Goal: Navigation & Orientation: Find specific page/section

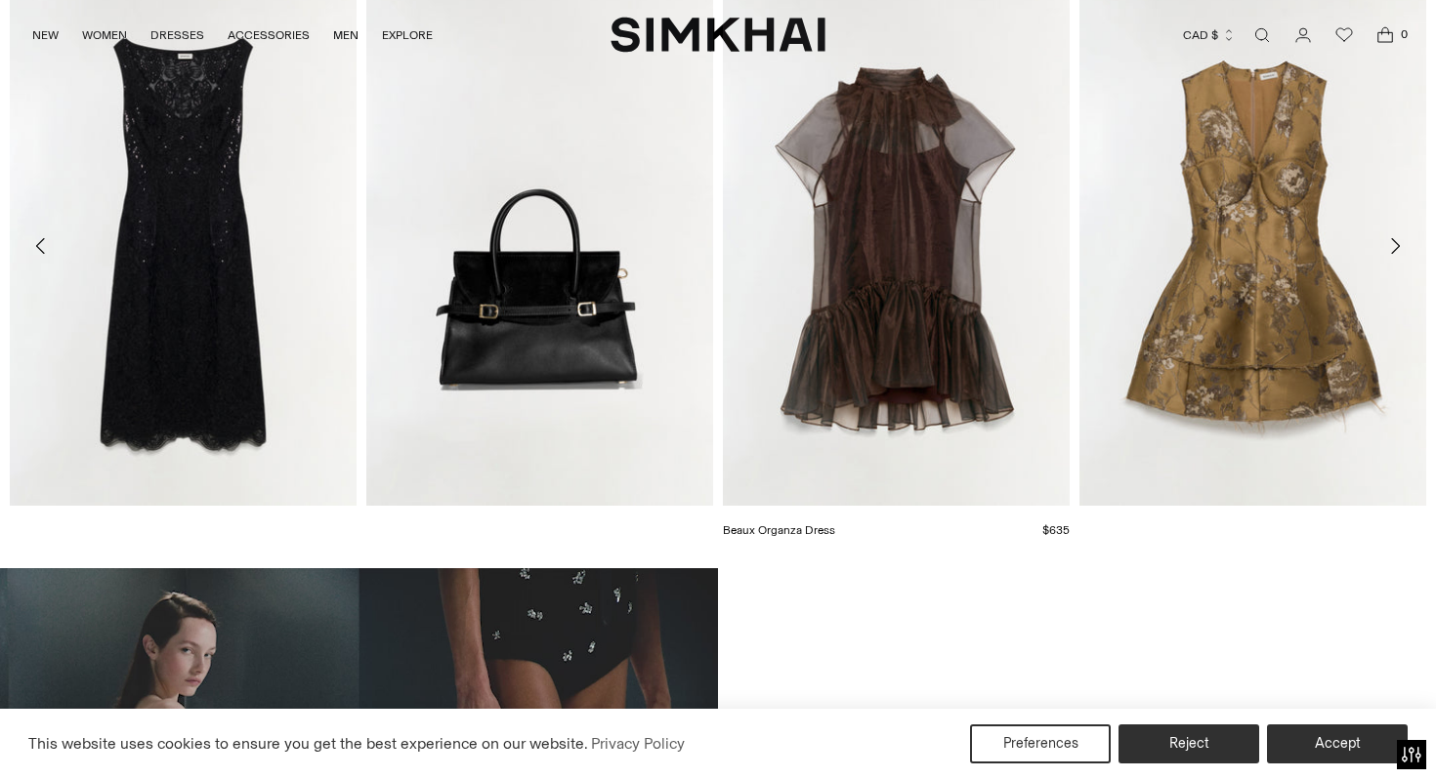
scroll to position [884, 0]
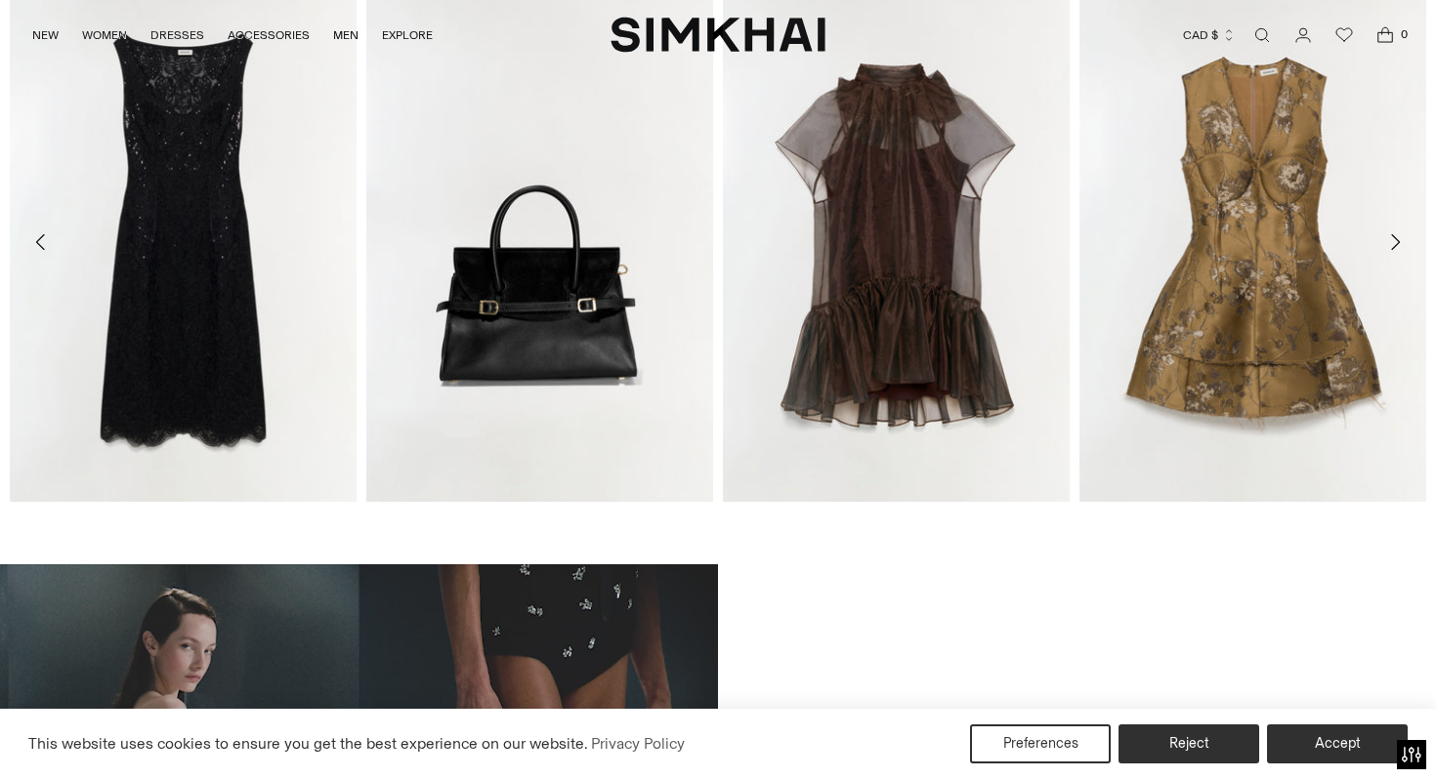
click at [1392, 241] on icon "Move to next carousel slide" at bounding box center [1394, 242] width 23 height 23
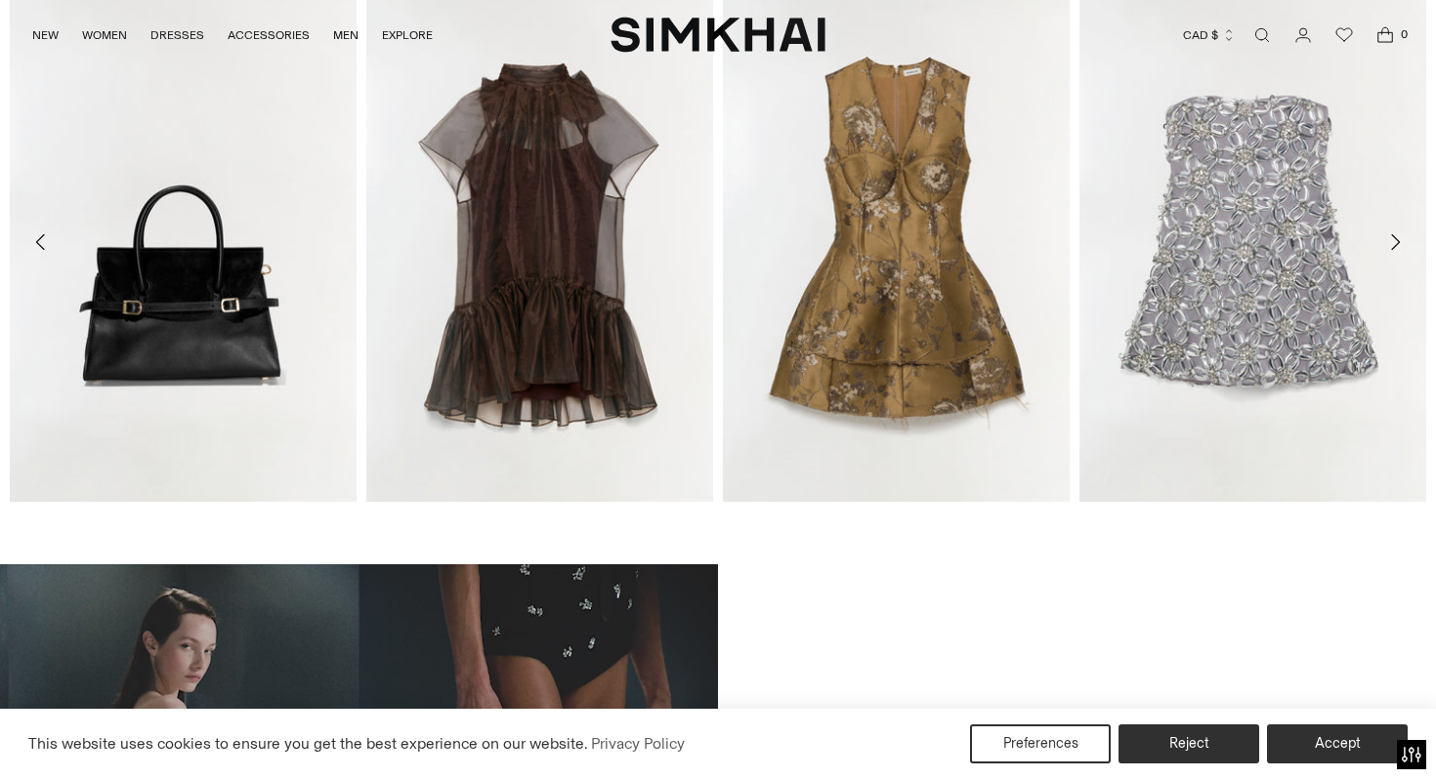
click at [1392, 241] on icon "Move to next carousel slide" at bounding box center [1394, 242] width 23 height 23
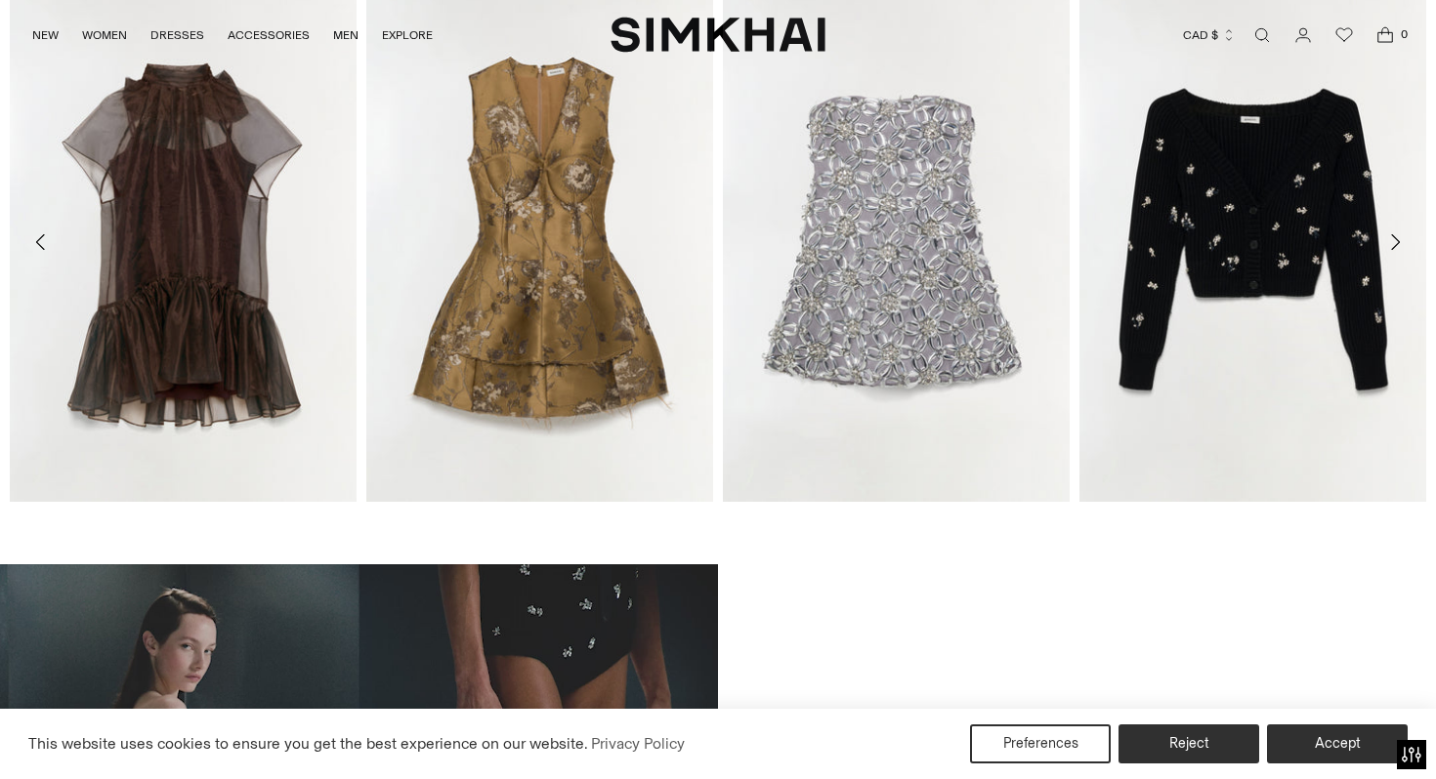
click at [1399, 234] on icon "Move to next carousel slide" at bounding box center [1394, 242] width 23 height 23
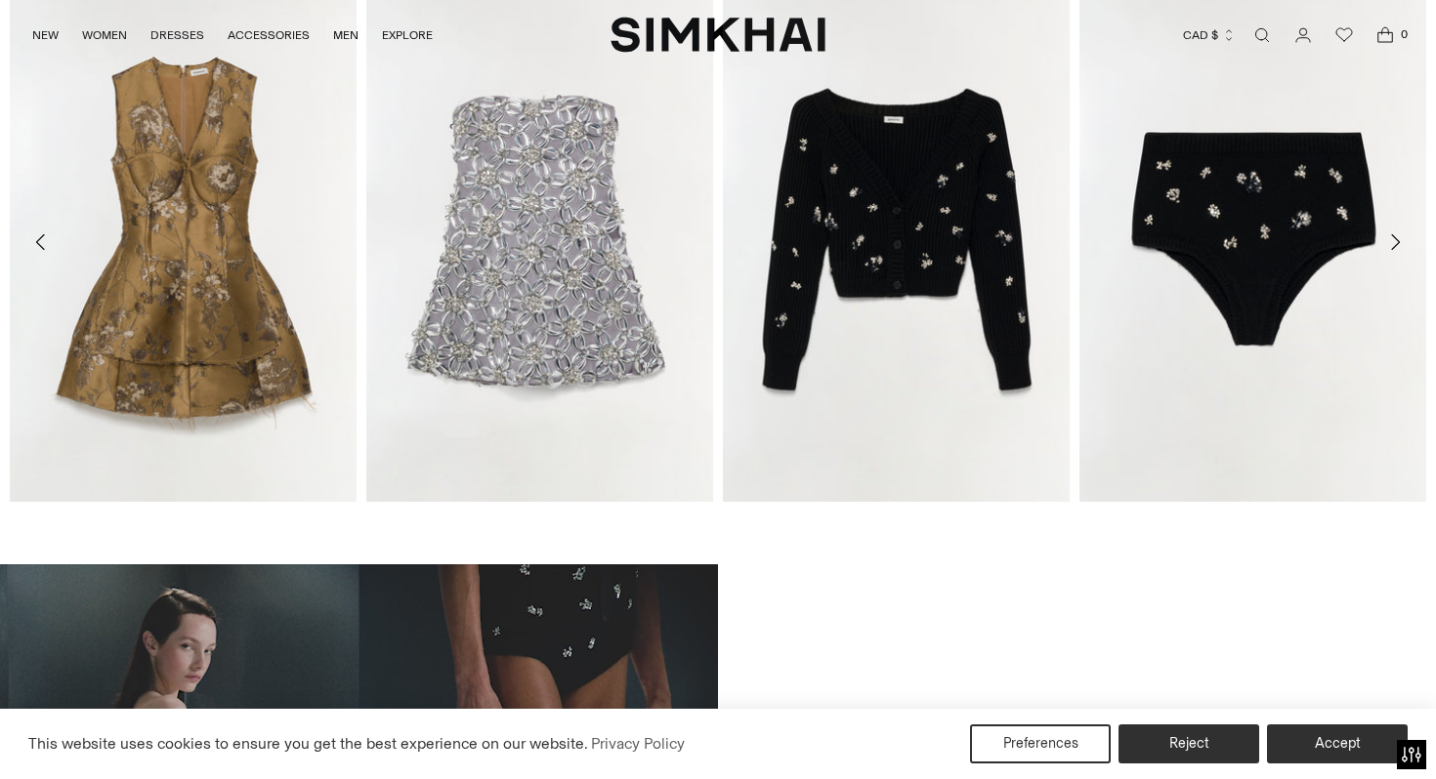
click at [1399, 234] on icon "Move to next carousel slide" at bounding box center [1394, 242] width 23 height 23
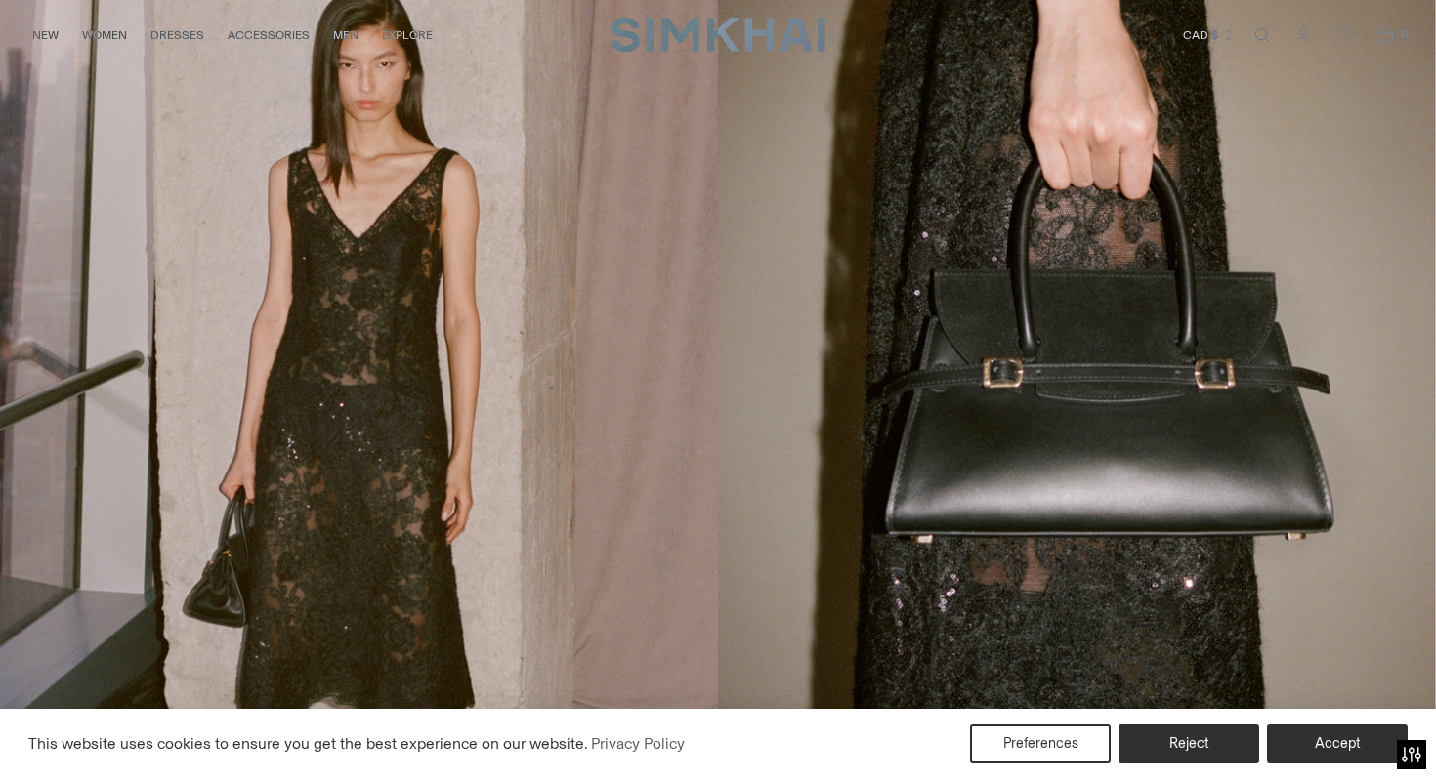
scroll to position [0, 0]
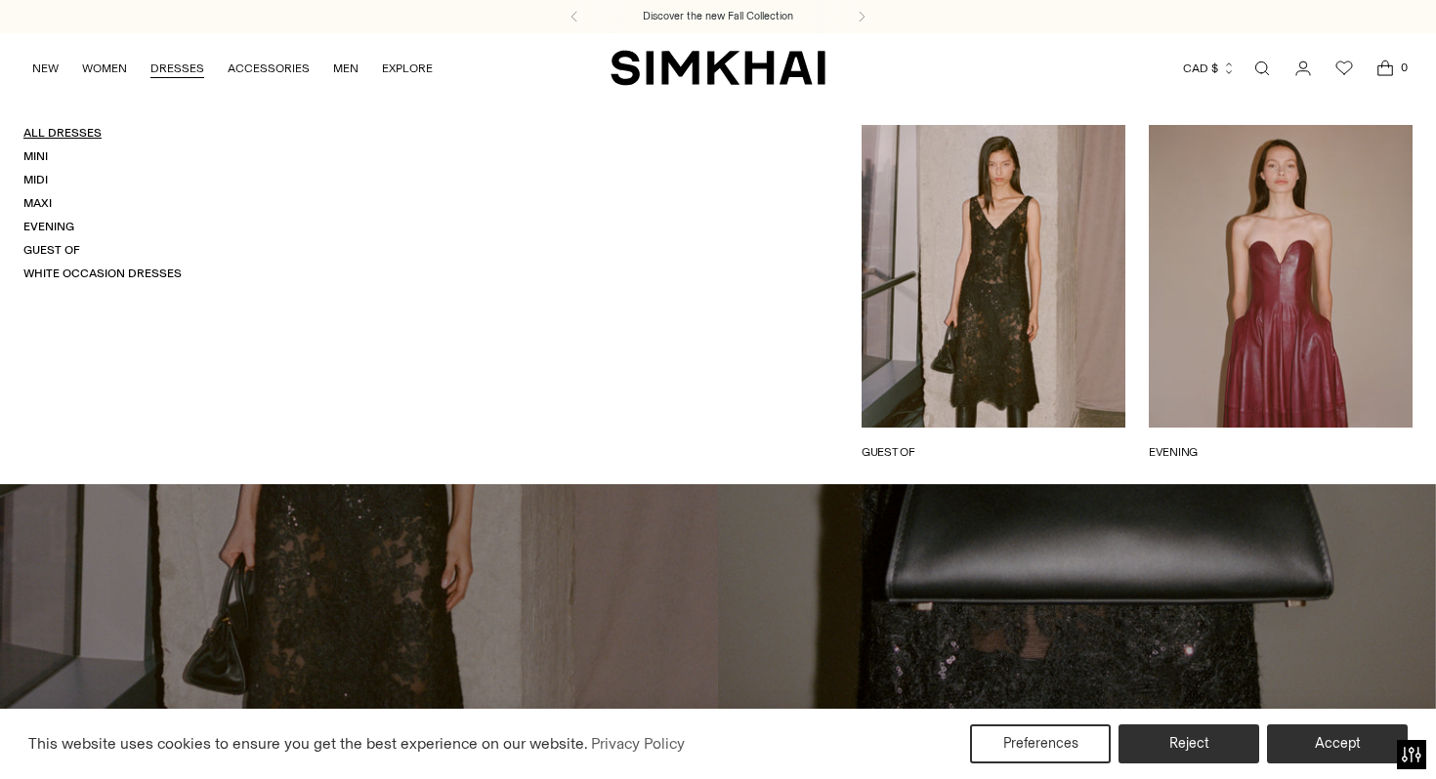
click at [76, 138] on link "All Dresses" at bounding box center [62, 133] width 78 height 14
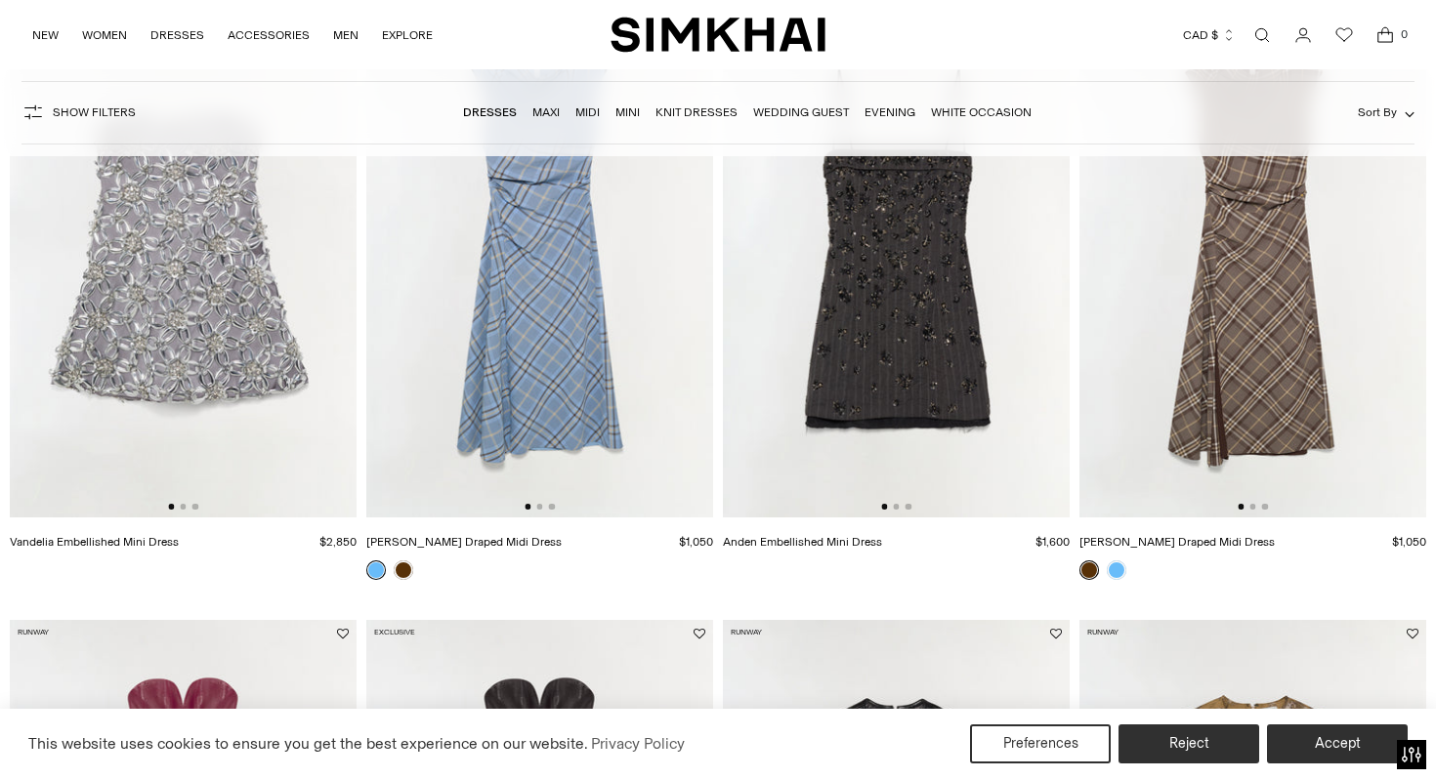
scroll to position [311, 0]
